Goal: Information Seeking & Learning: Check status

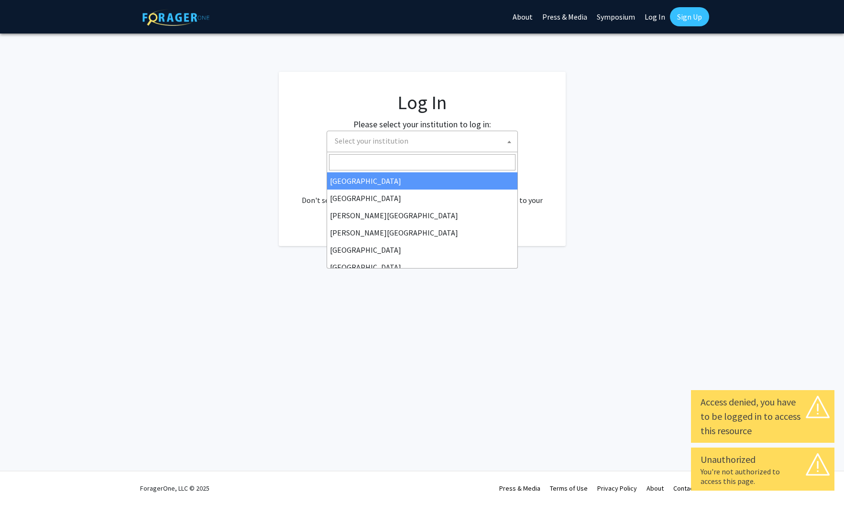
click at [509, 141] on b at bounding box center [510, 142] width 4 height 2
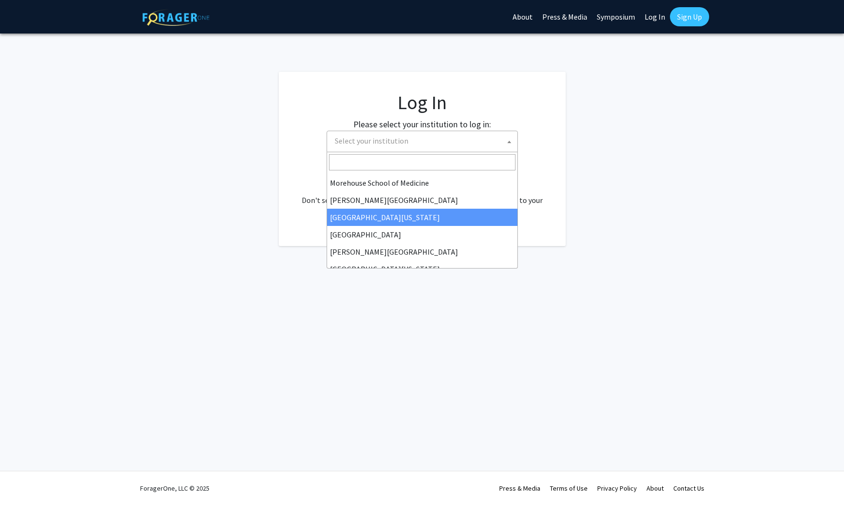
scroll to position [273, 0]
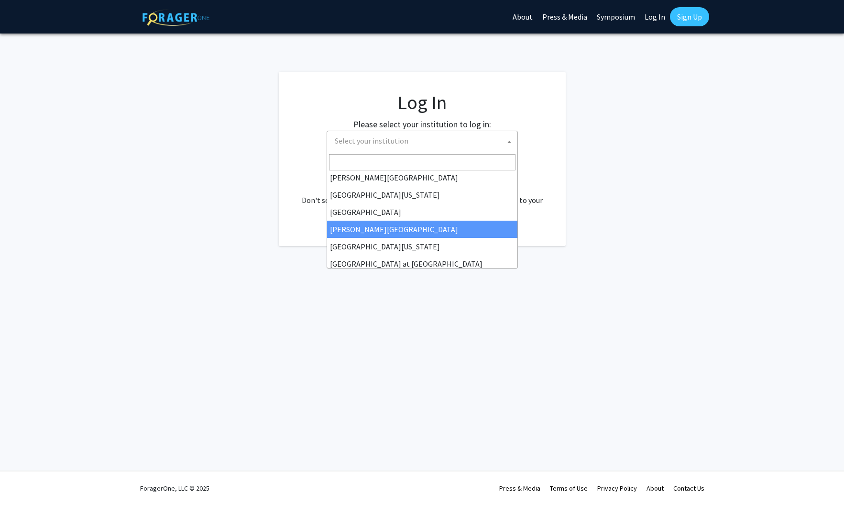
select select "24"
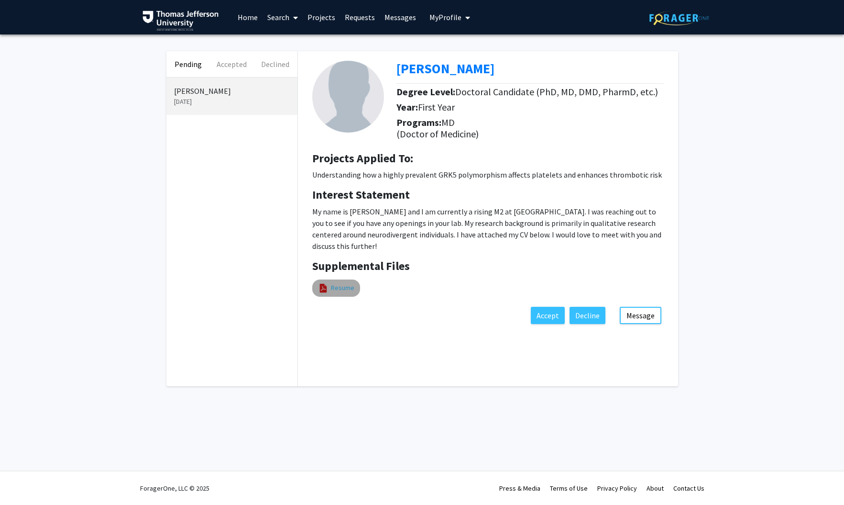
click at [334, 285] on link "Resume" at bounding box center [342, 288] width 23 height 10
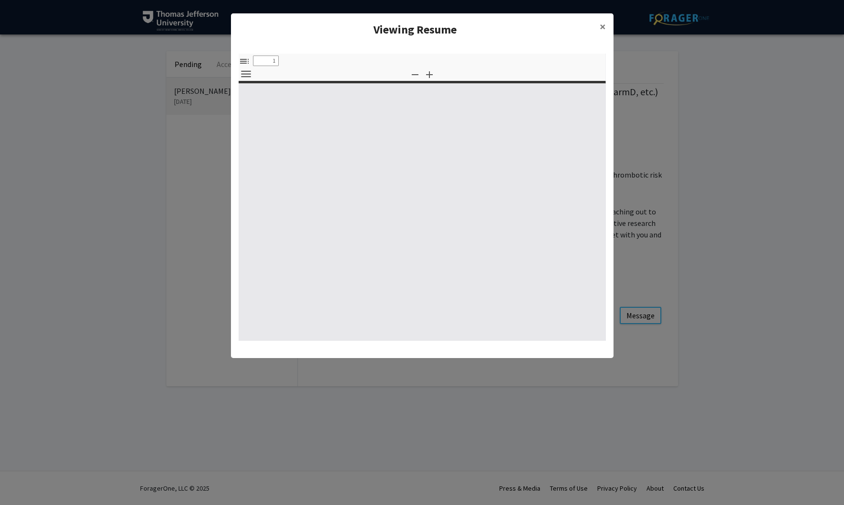
select select "custom"
type input "0"
select select "auto"
type input "1"
select select "auto"
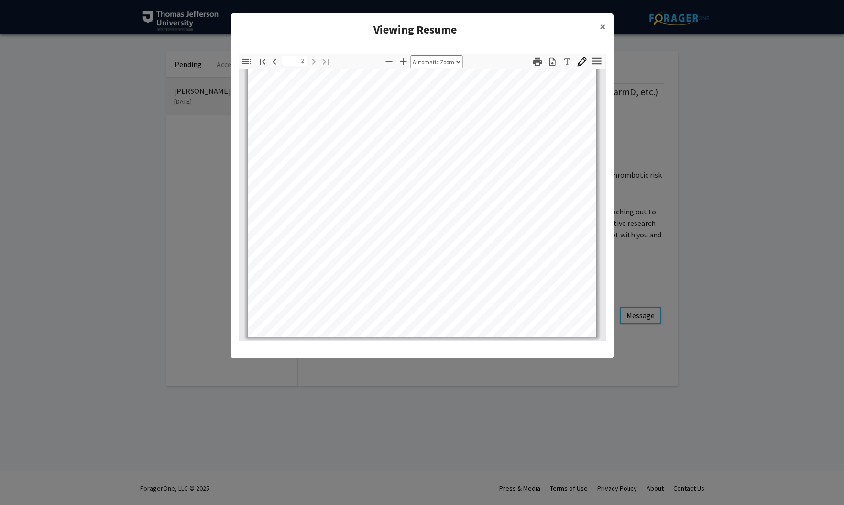
scroll to position [259, 0]
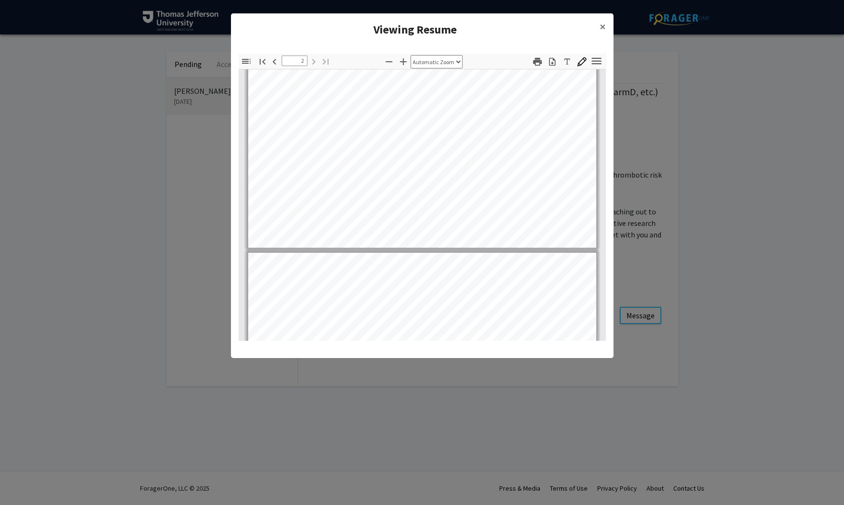
type input "1"
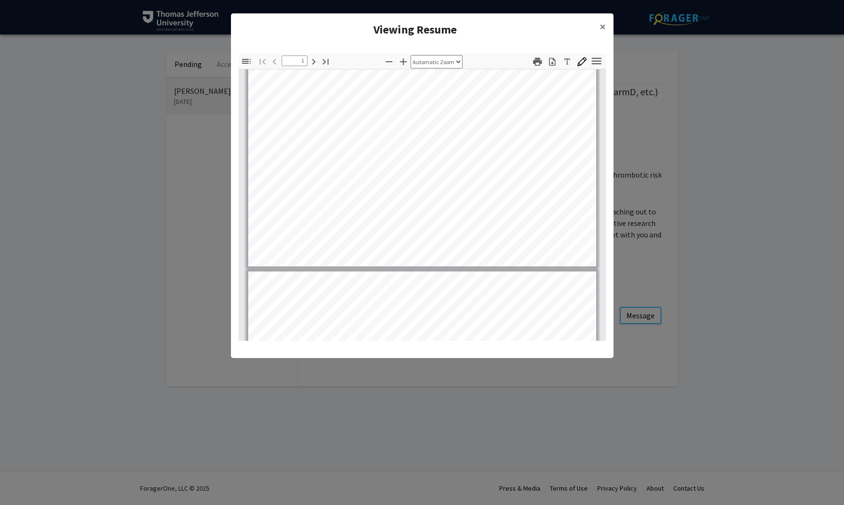
scroll to position [0, 0]
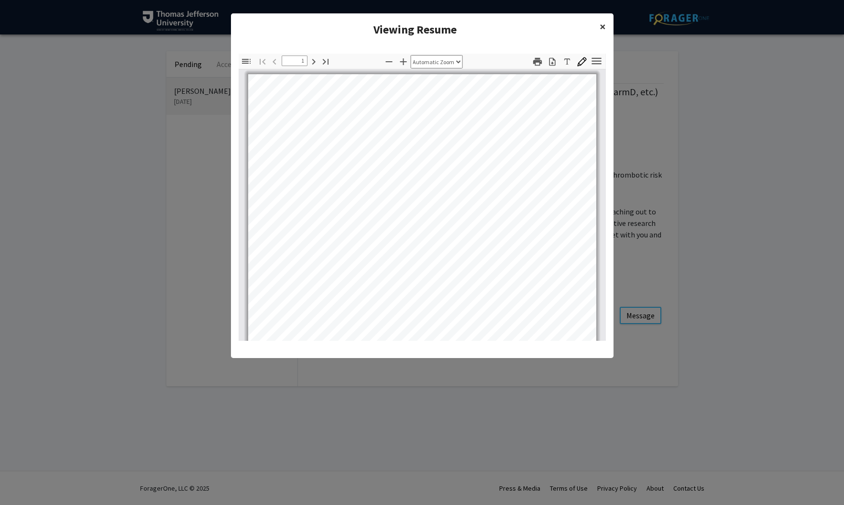
click at [602, 28] on span "×" at bounding box center [603, 26] width 6 height 15
